Goal: Task Accomplishment & Management: Manage account settings

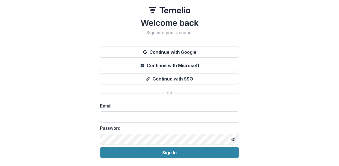
click at [128, 115] on input at bounding box center [169, 116] width 139 height 11
type input "**********"
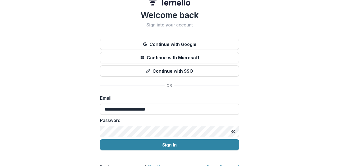
scroll to position [16, 0]
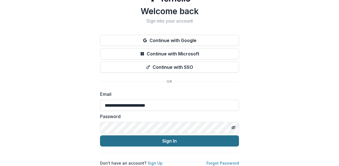
click at [159, 135] on button "Sign In" at bounding box center [169, 140] width 139 height 11
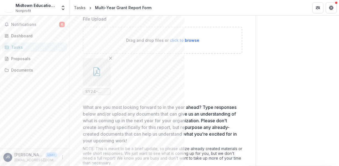
scroll to position [194, 0]
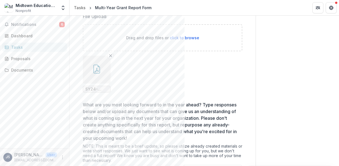
click at [94, 70] on icon "button" at bounding box center [96, 68] width 9 height 9
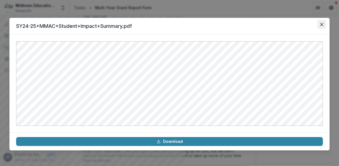
click at [320, 25] on icon "Close" at bounding box center [321, 24] width 3 height 3
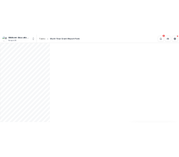
scroll to position [122, 0]
